Goal: Check status: Check status

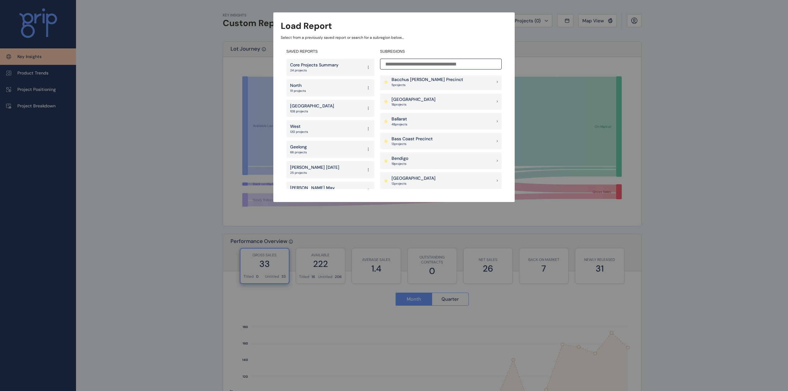
scroll to position [41, 0]
click at [297, 144] on p "Geelong" at bounding box center [298, 147] width 17 height 6
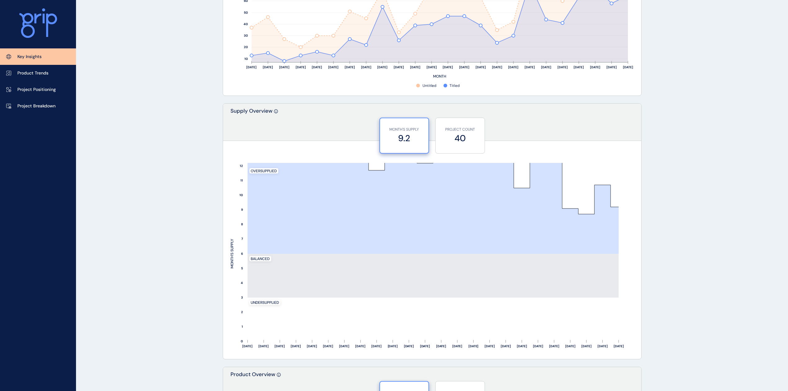
scroll to position [207, 0]
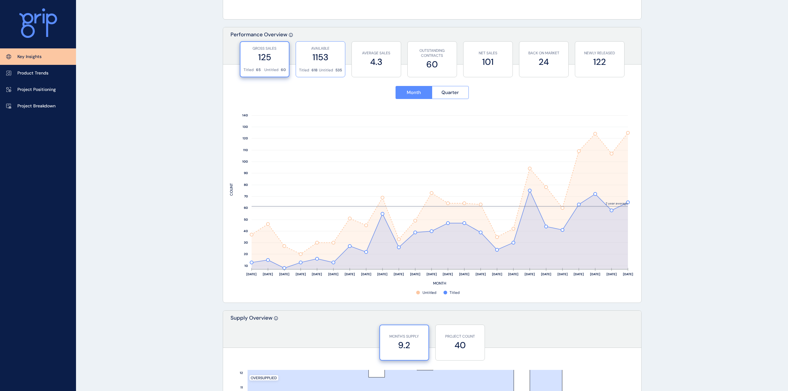
click at [312, 53] on label "1153" at bounding box center [320, 57] width 43 height 12
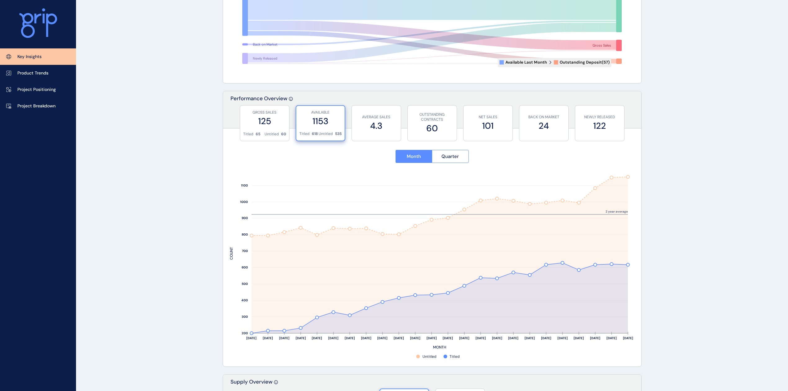
scroll to position [0, 0]
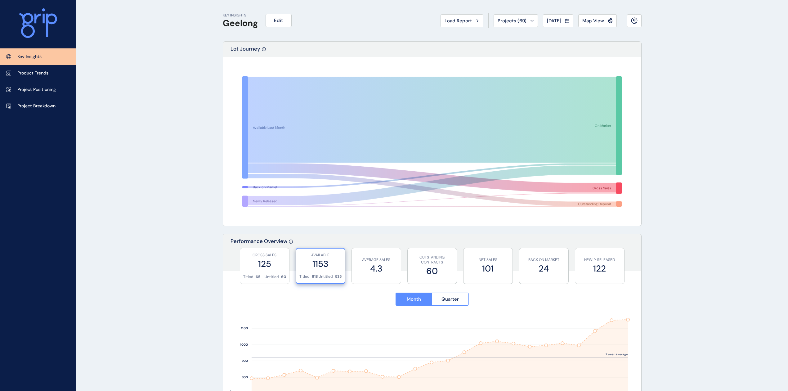
click at [450, 19] on span "Load Report" at bounding box center [458, 21] width 27 height 6
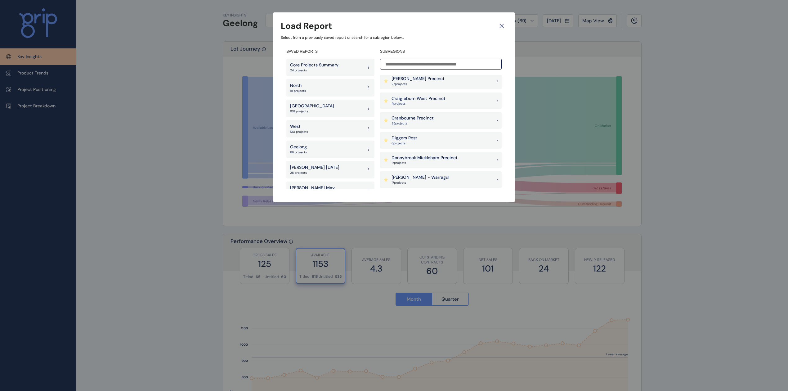
scroll to position [165, 0]
click at [315, 91] on div "North 111 projects" at bounding box center [330, 87] width 88 height 17
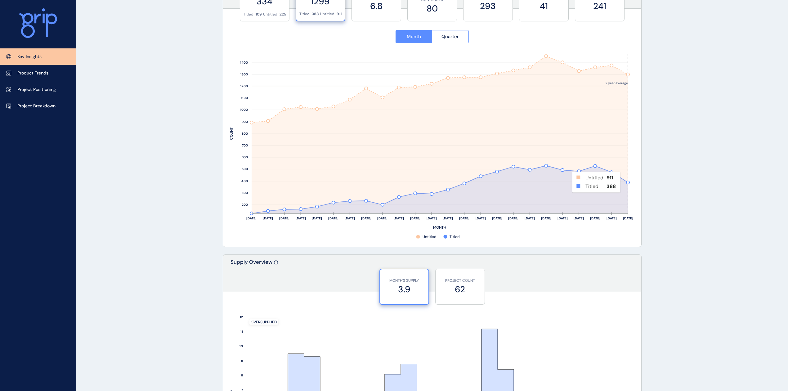
scroll to position [248, 0]
